Goal: Task Accomplishment & Management: Complete application form

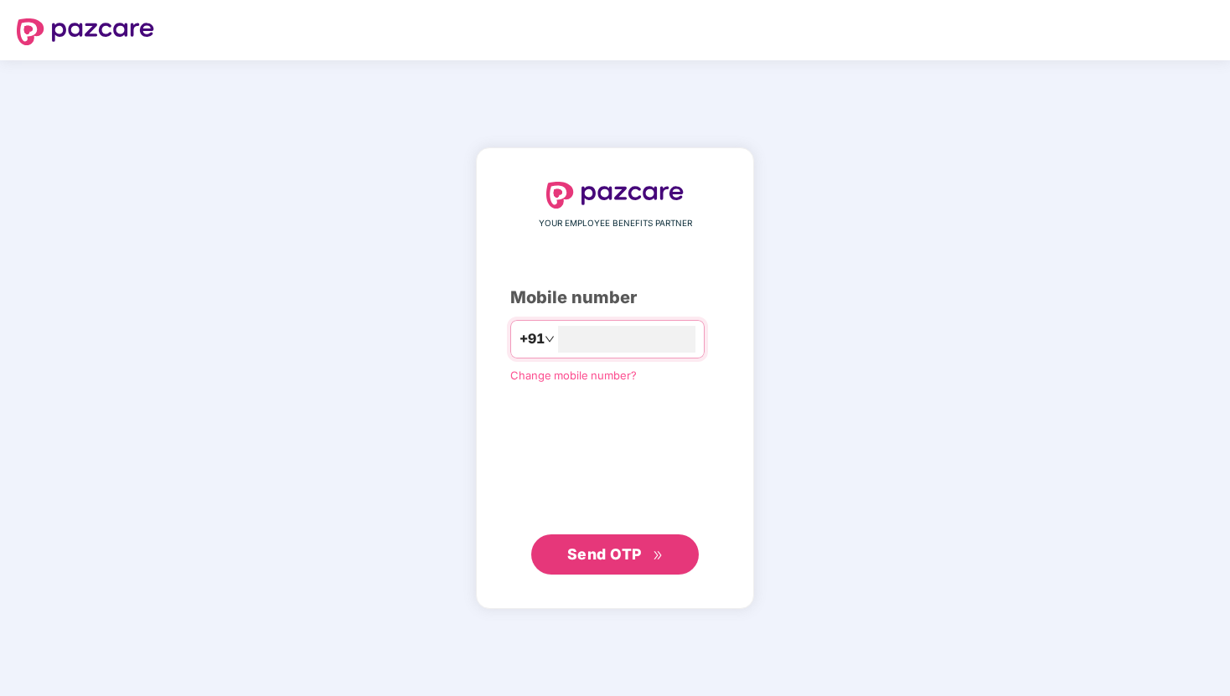
type input "**********"
click at [604, 553] on span "Send OTP" at bounding box center [604, 555] width 75 height 18
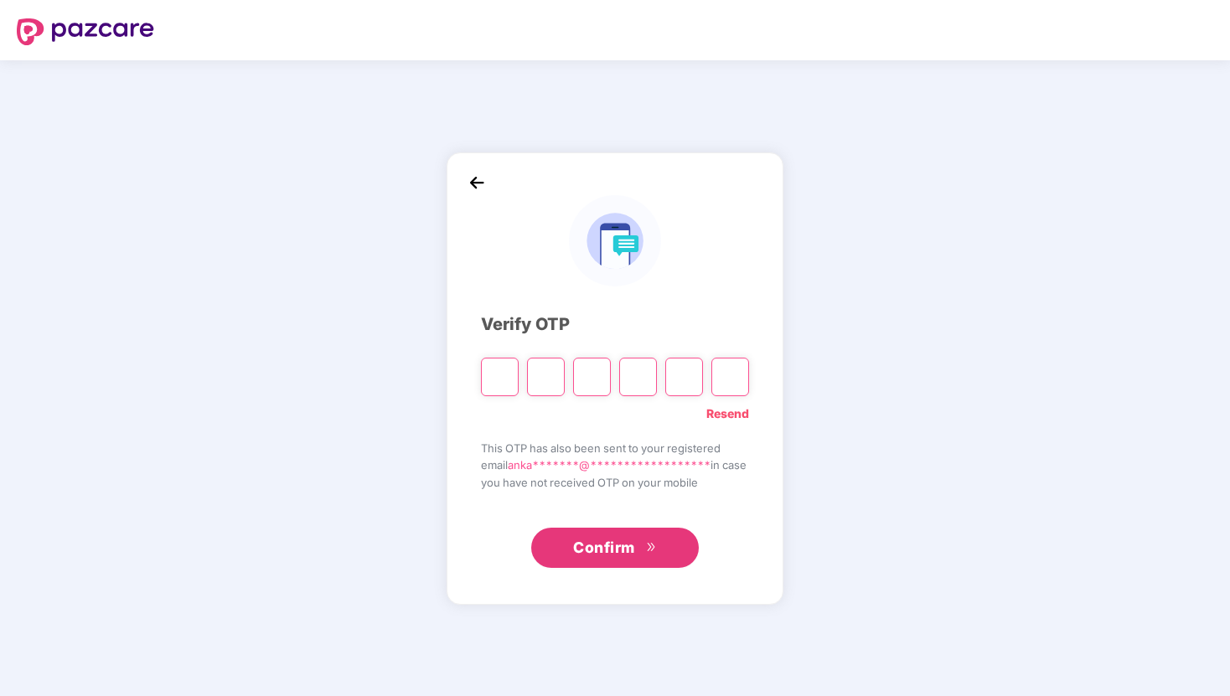
type input "*"
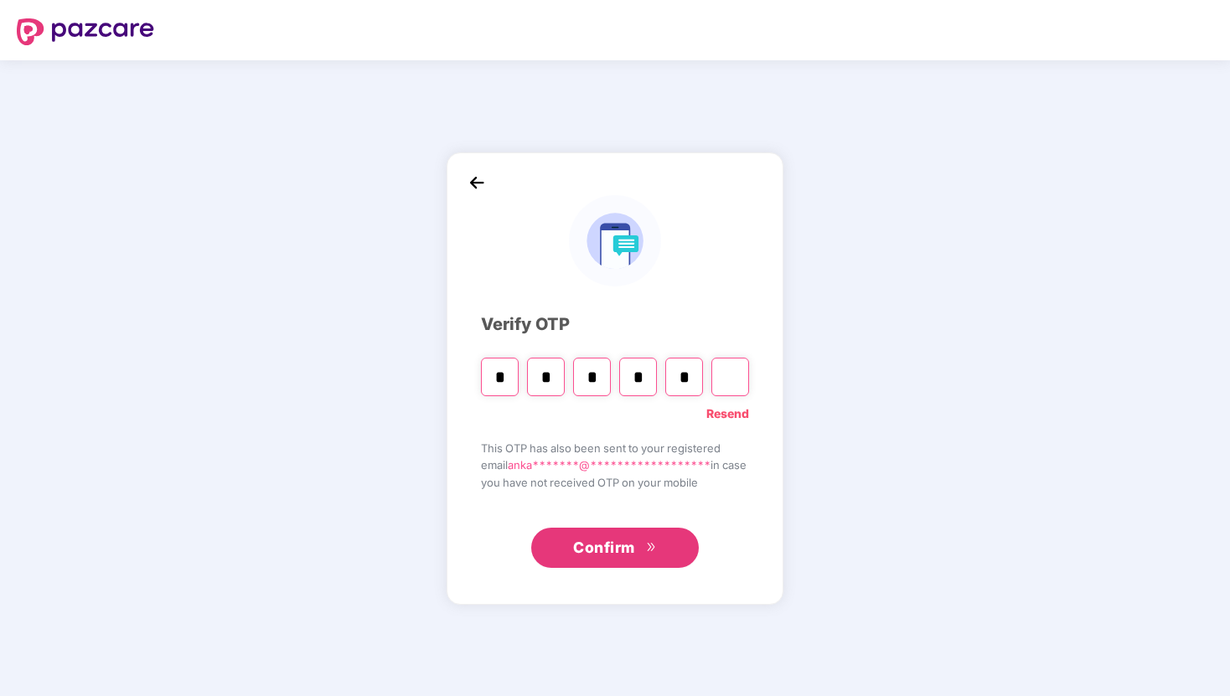
type input "*"
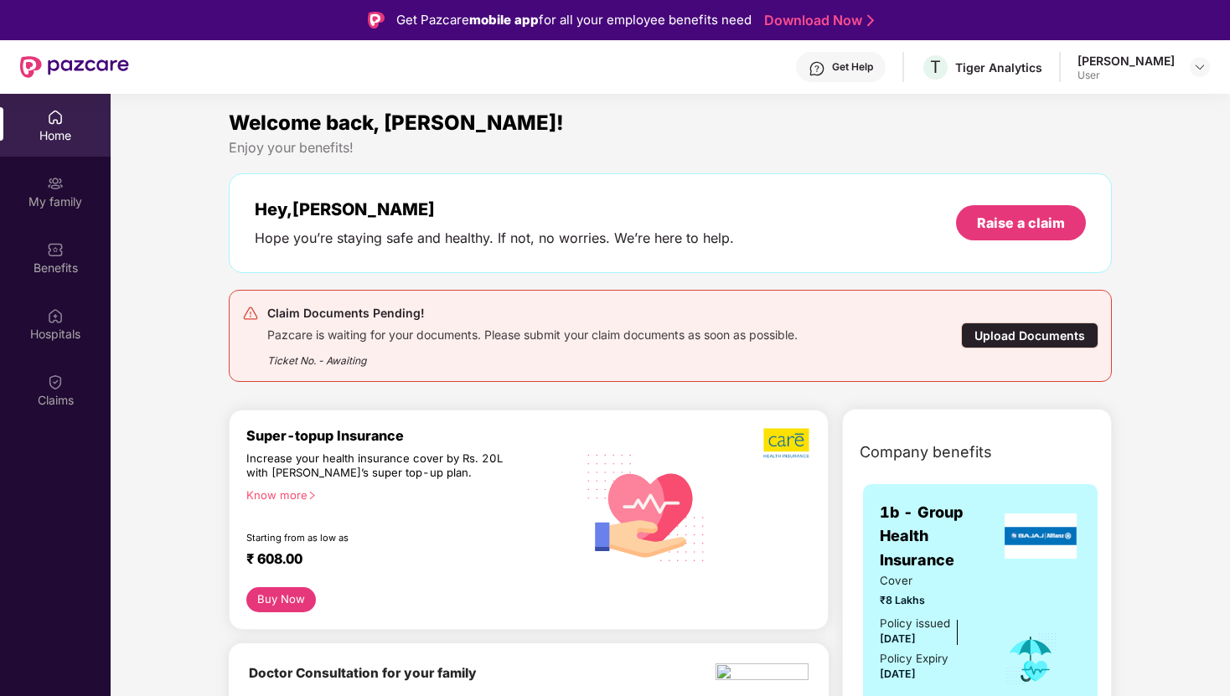
click at [1005, 335] on div "Upload Documents" at bounding box center [1029, 336] width 137 height 26
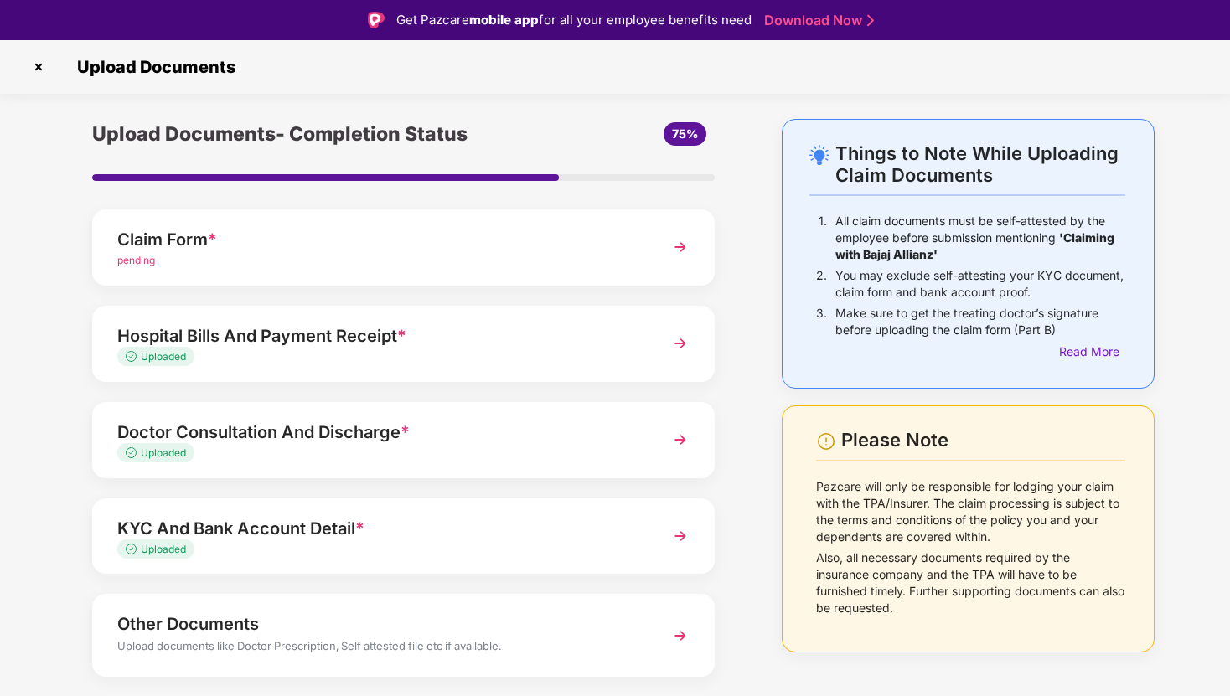
click at [375, 254] on div "pending" at bounding box center [379, 261] width 525 height 16
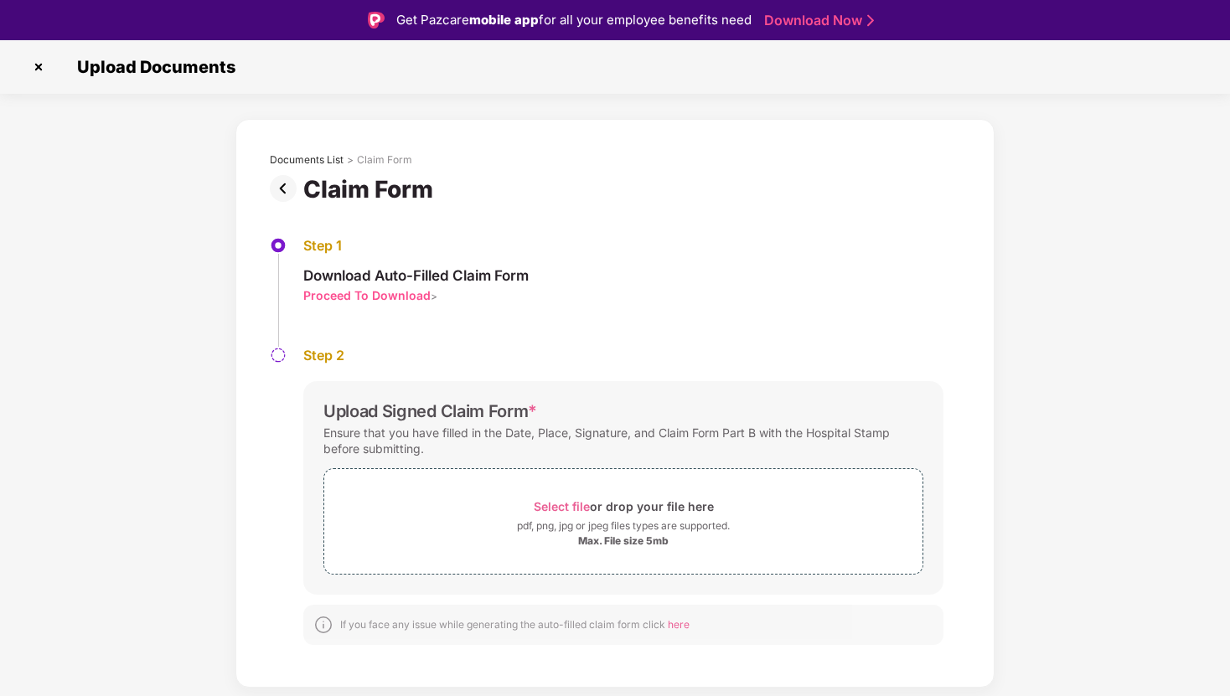
scroll to position [40, 0]
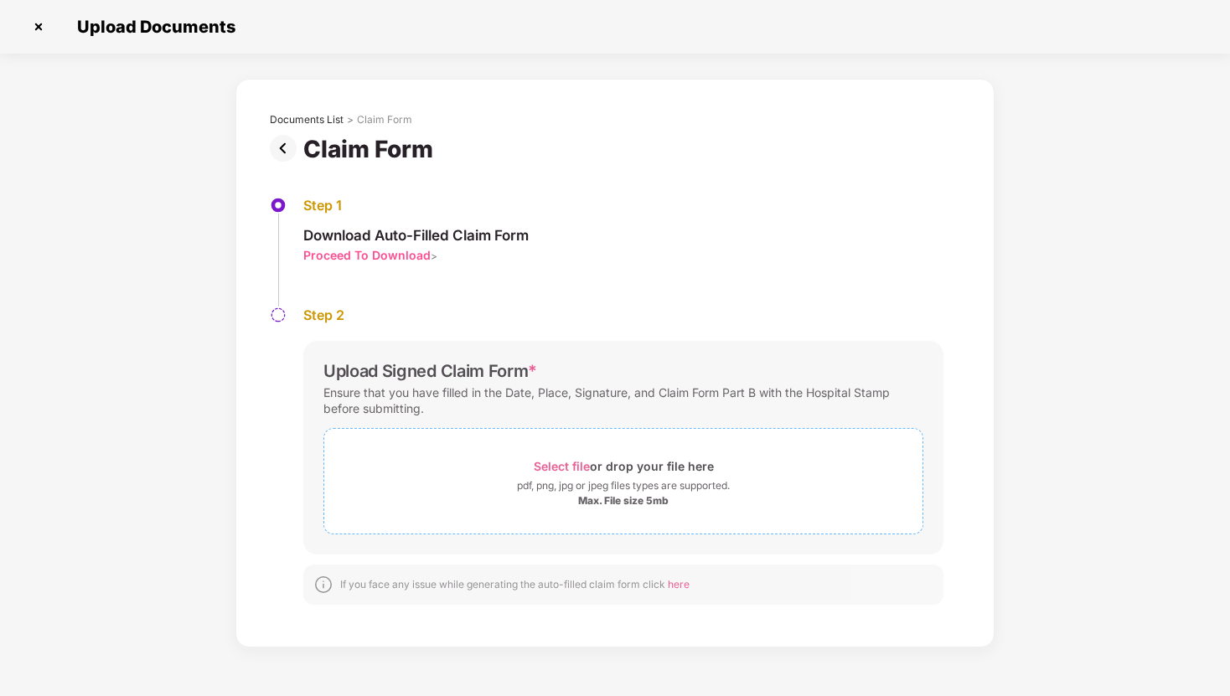
click at [577, 475] on div "Select file or drop your file here" at bounding box center [624, 466] width 180 height 23
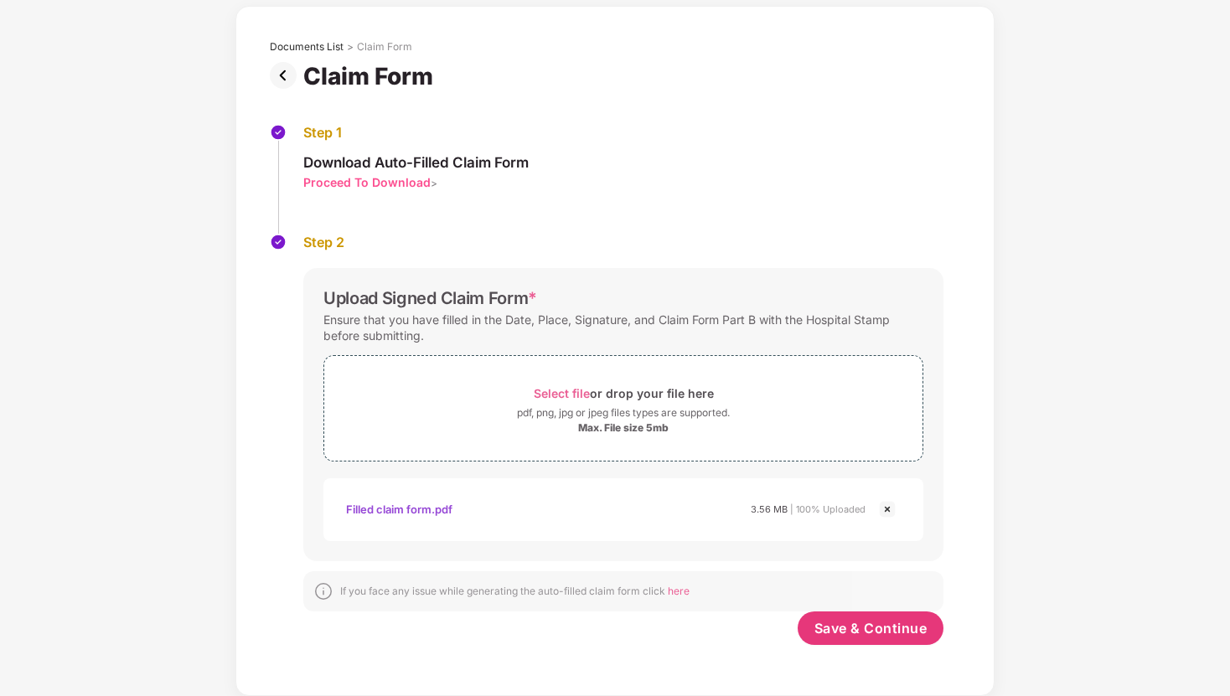
scroll to position [73, 0]
click at [871, 629] on span "Save & Continue" at bounding box center [871, 628] width 113 height 18
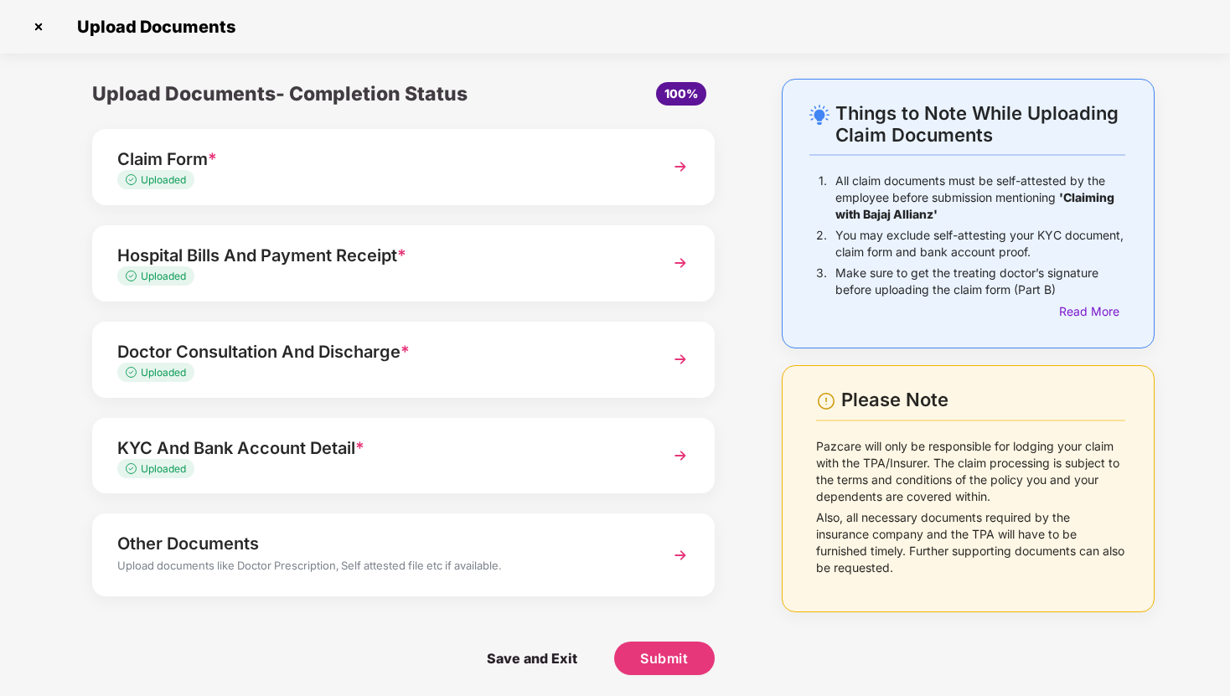
scroll to position [4, 0]
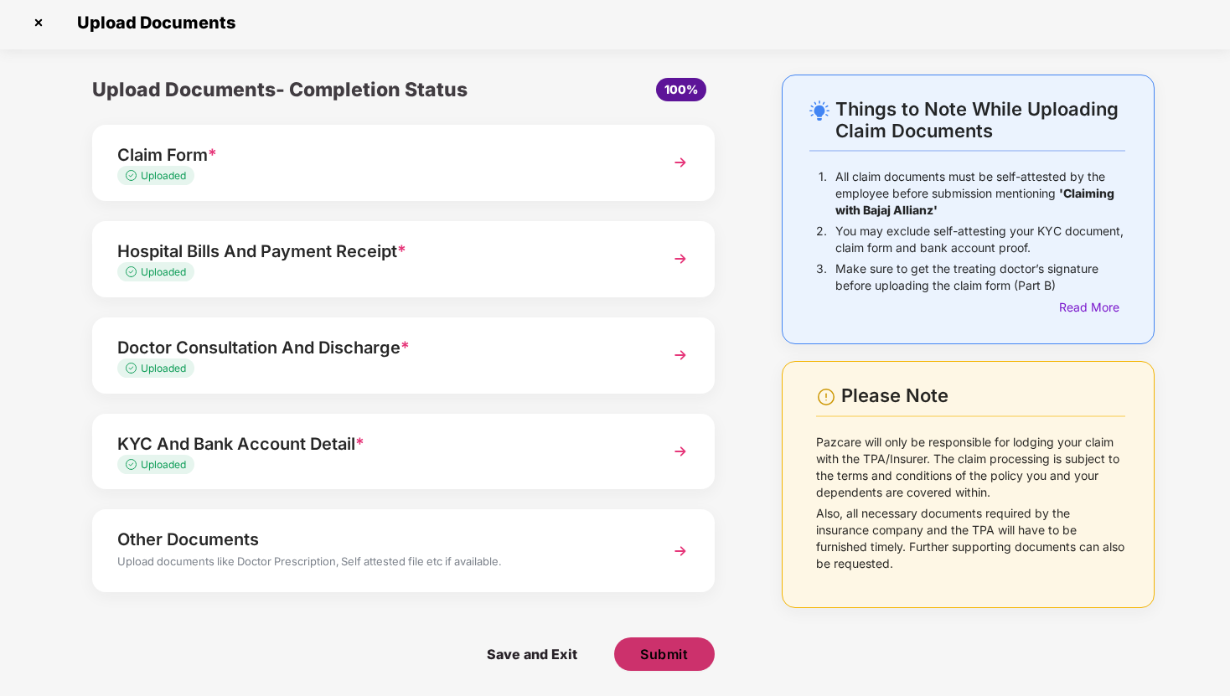
click at [675, 657] on span "Submit" at bounding box center [664, 654] width 48 height 18
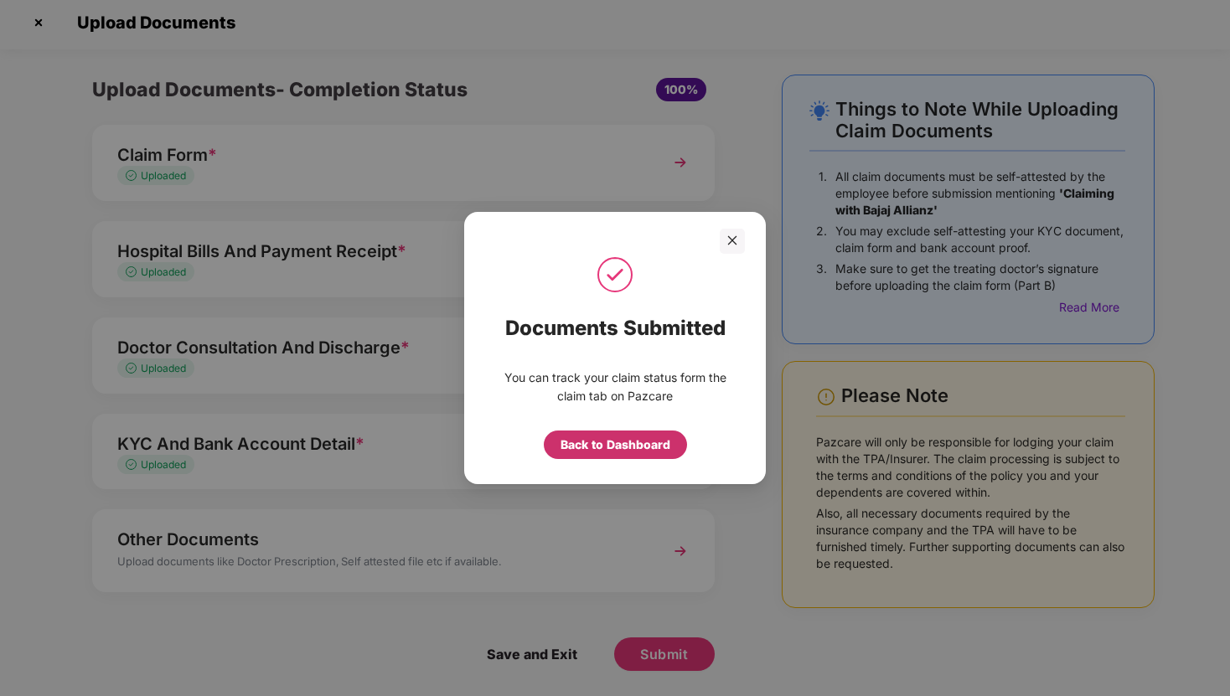
click at [618, 454] on div "Back to Dashboard" at bounding box center [616, 445] width 110 height 18
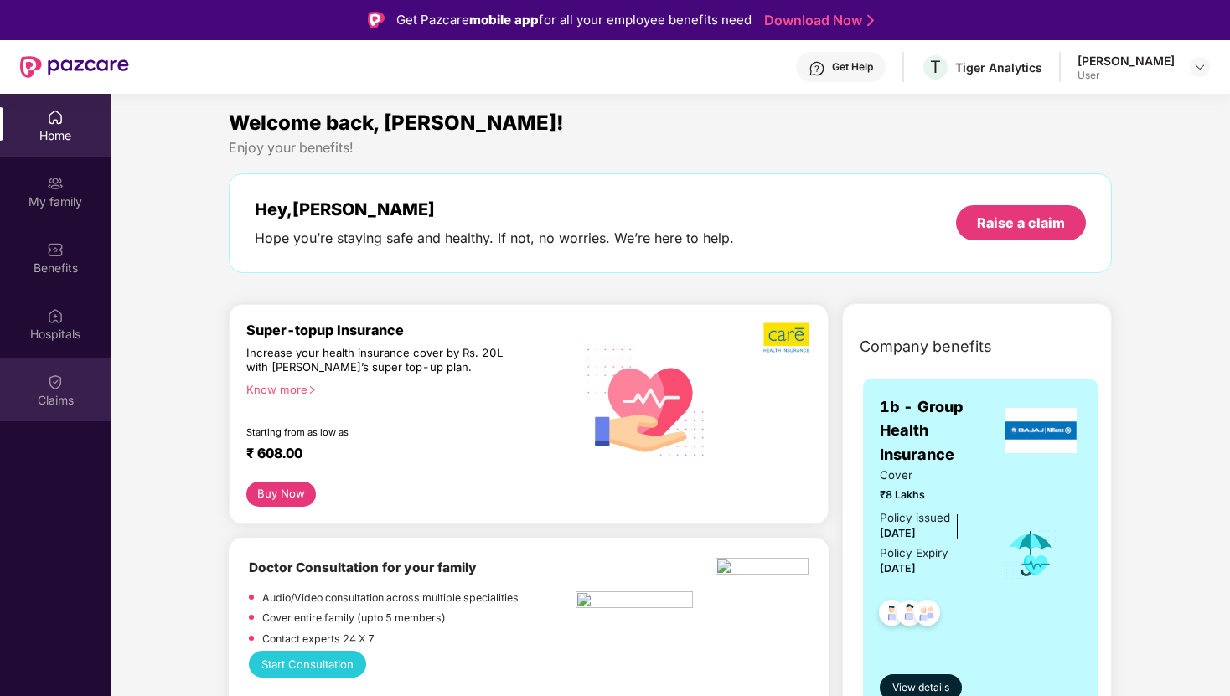
click at [55, 374] on img at bounding box center [55, 382] width 17 height 17
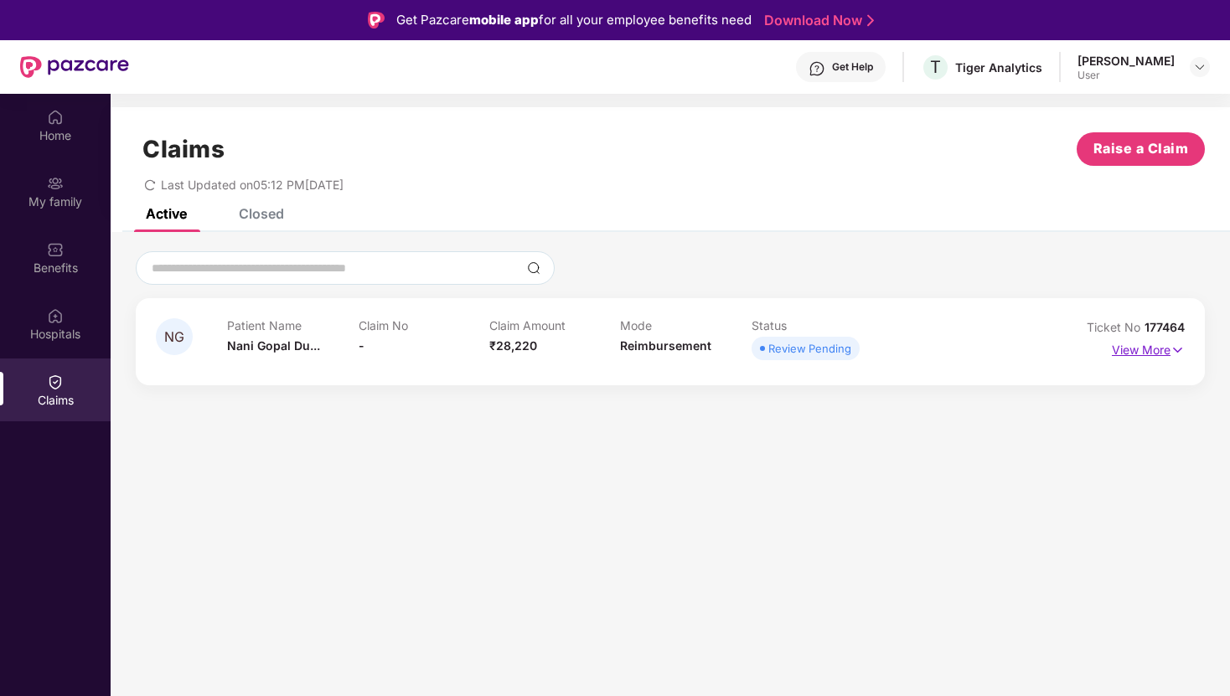
click at [1135, 349] on p "View More" at bounding box center [1148, 348] width 73 height 23
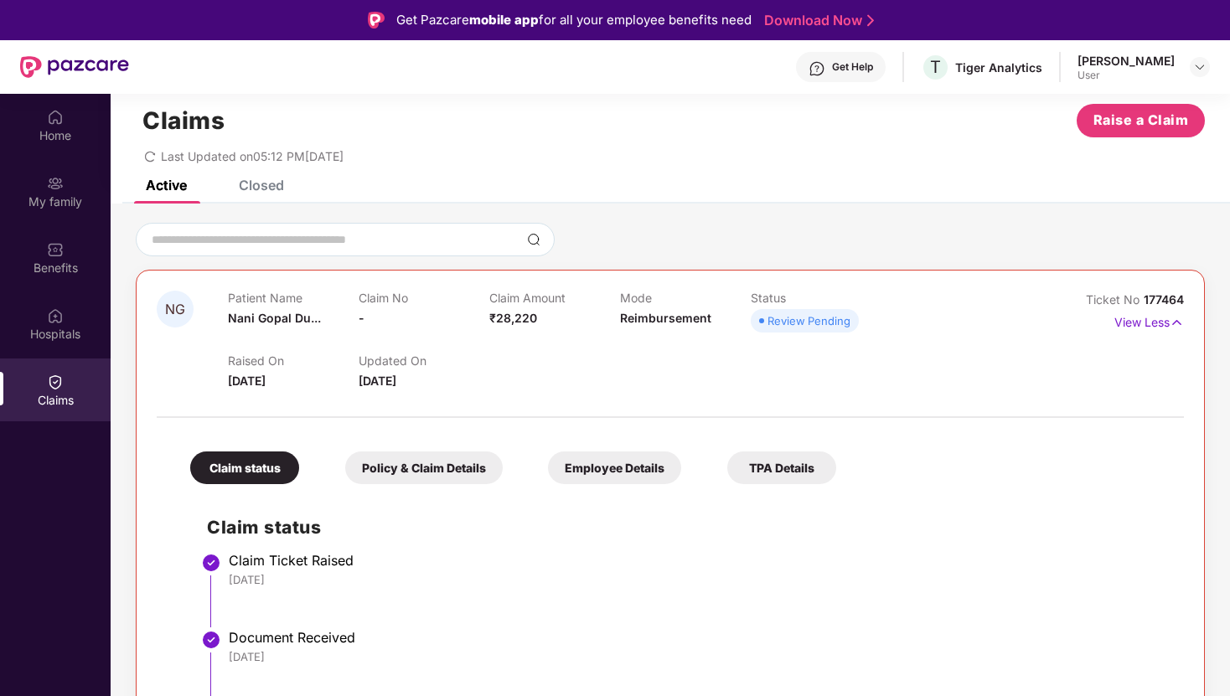
scroll to position [94, 0]
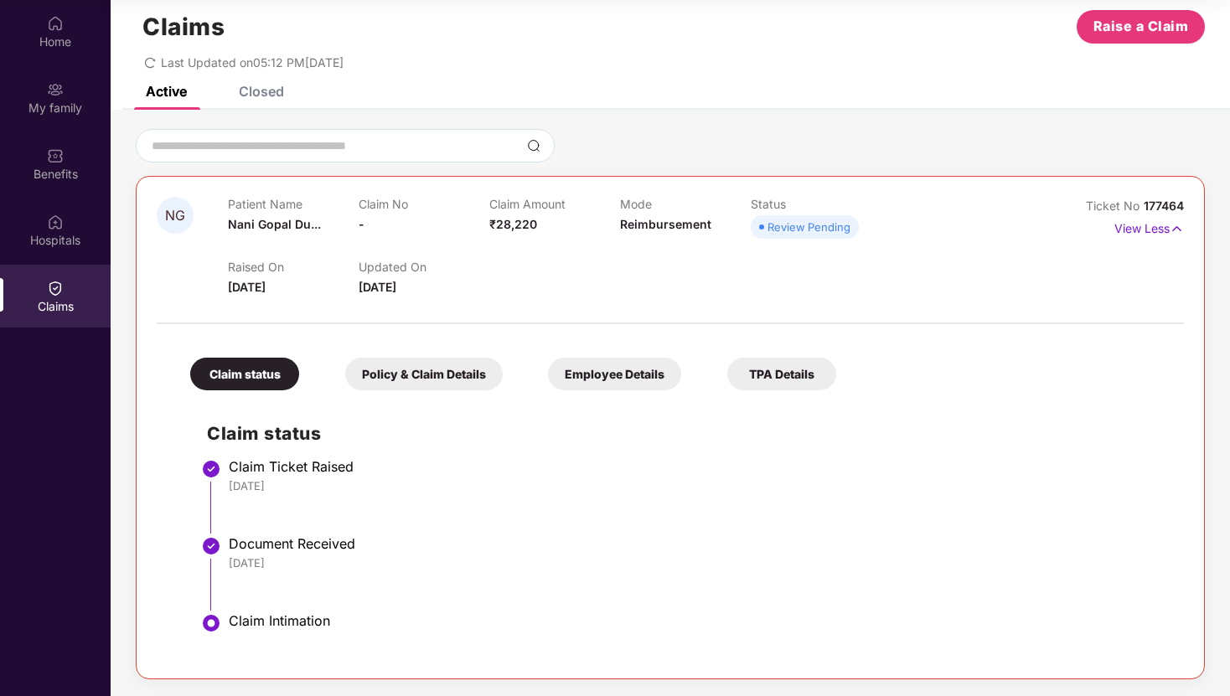
click at [473, 362] on div "Policy & Claim Details" at bounding box center [424, 374] width 158 height 33
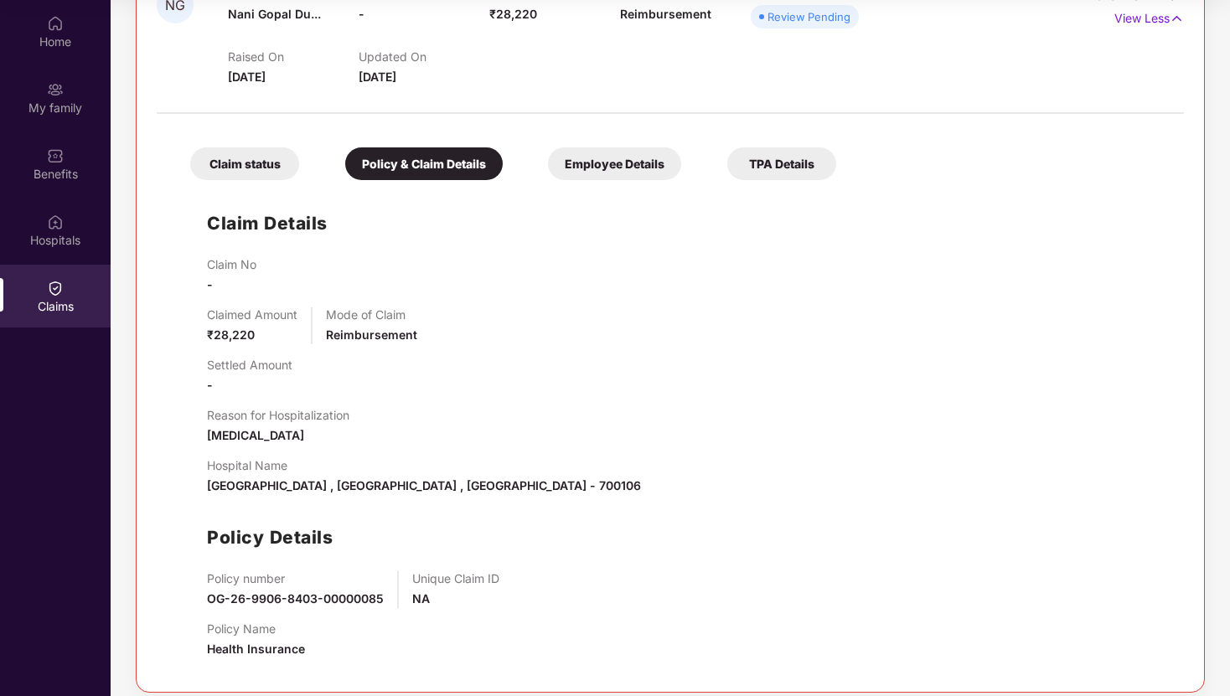
scroll to position [252, 0]
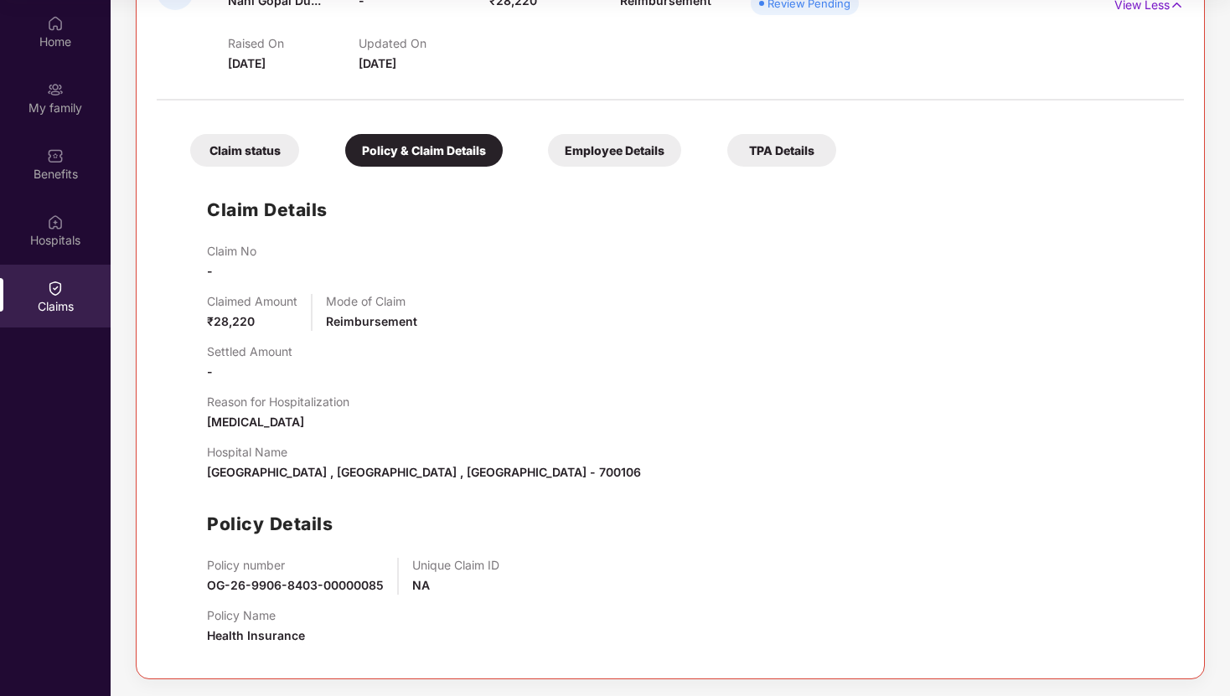
click at [645, 140] on div "Employee Details" at bounding box center [614, 150] width 133 height 33
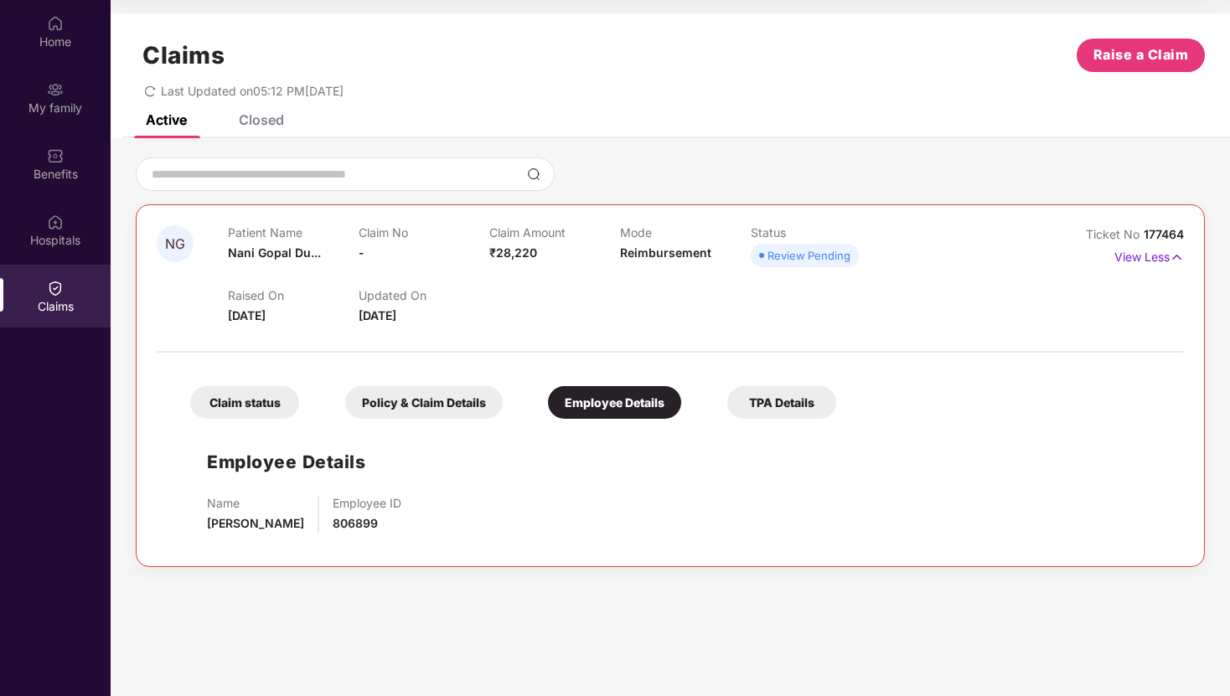
click at [764, 416] on div "TPA Details" at bounding box center [781, 402] width 109 height 33
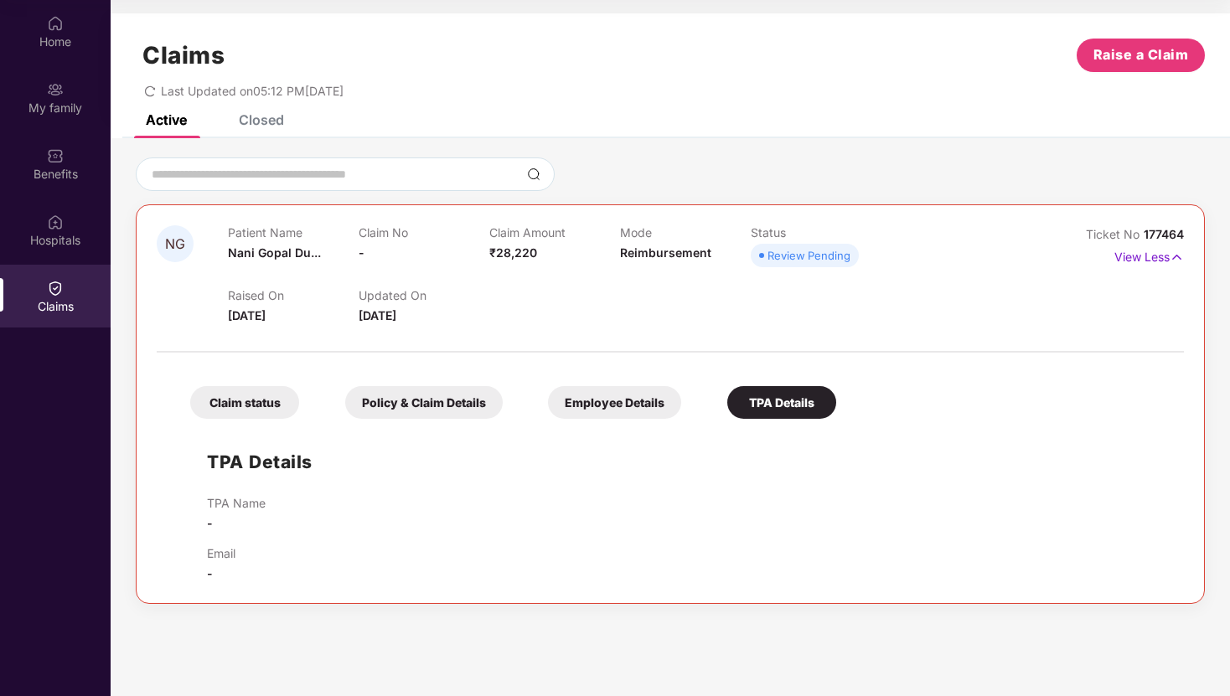
click at [251, 132] on div "Closed" at bounding box center [249, 119] width 70 height 37
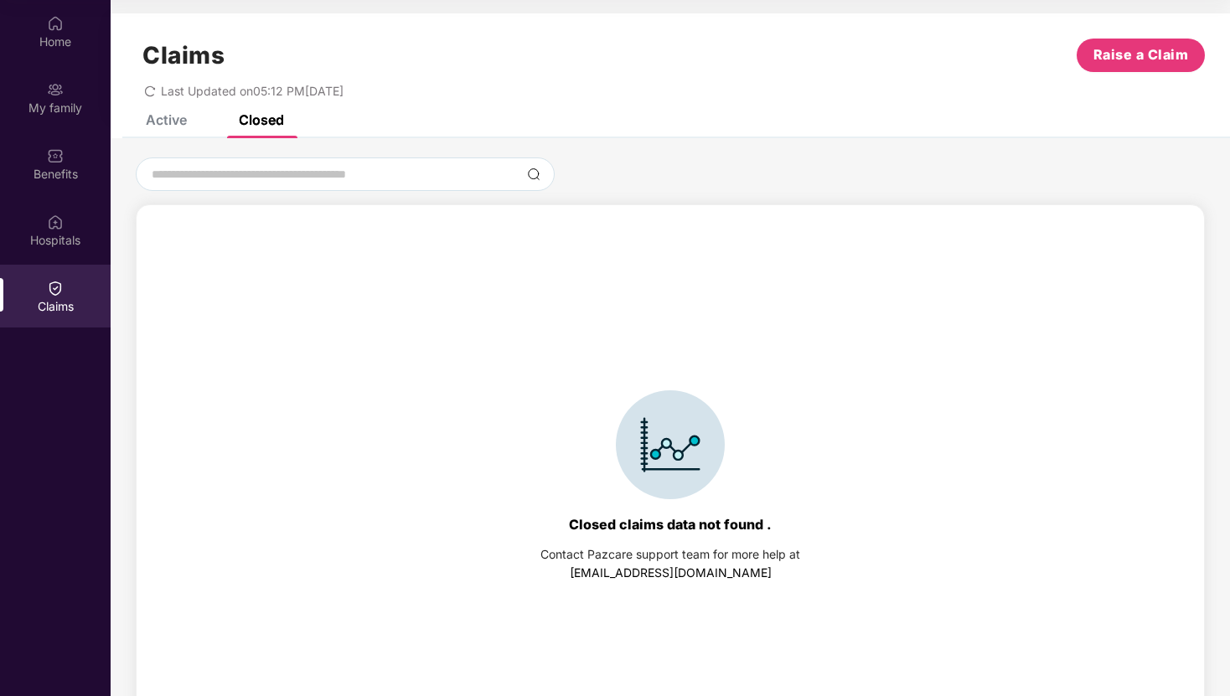
click at [153, 132] on div "Active" at bounding box center [154, 119] width 66 height 37
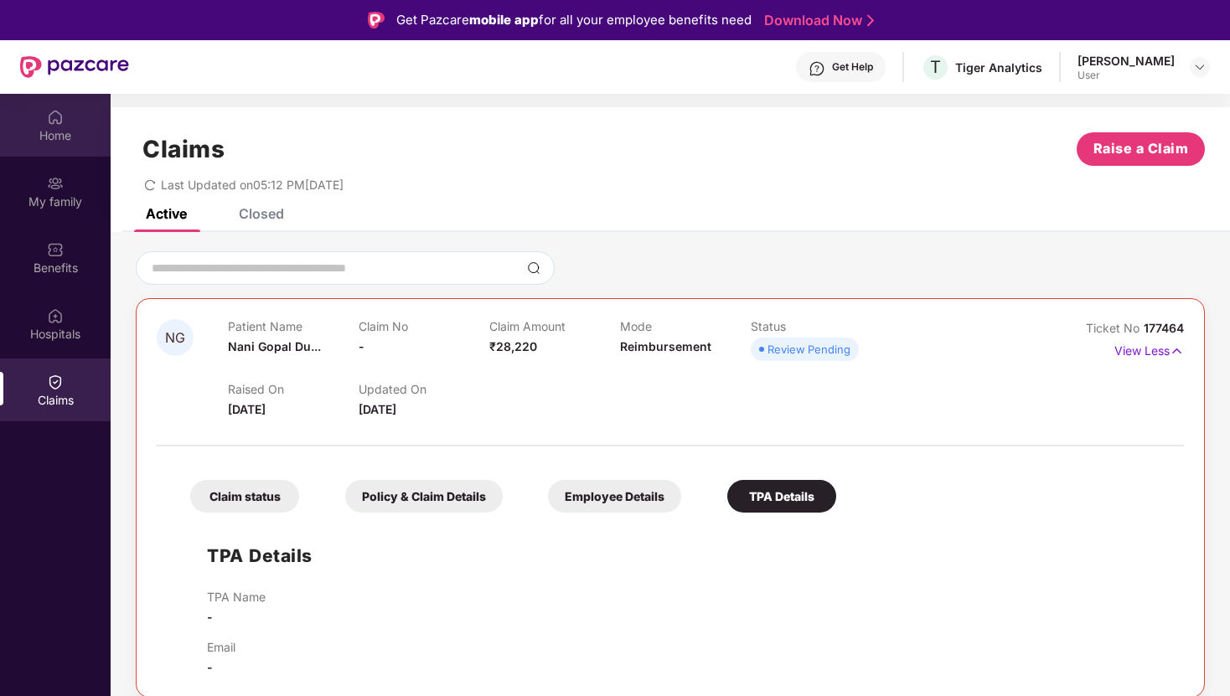
click at [45, 114] on div "Home" at bounding box center [55, 125] width 111 height 63
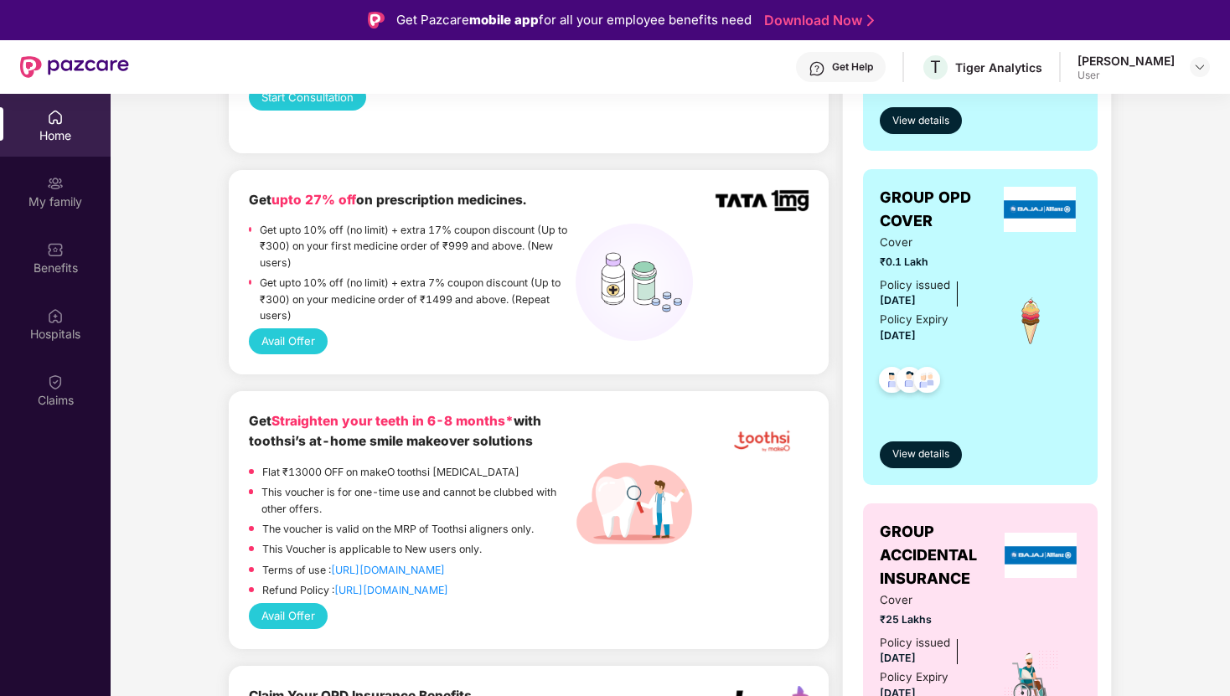
scroll to position [820, 0]
